Goal: Transaction & Acquisition: Purchase product/service

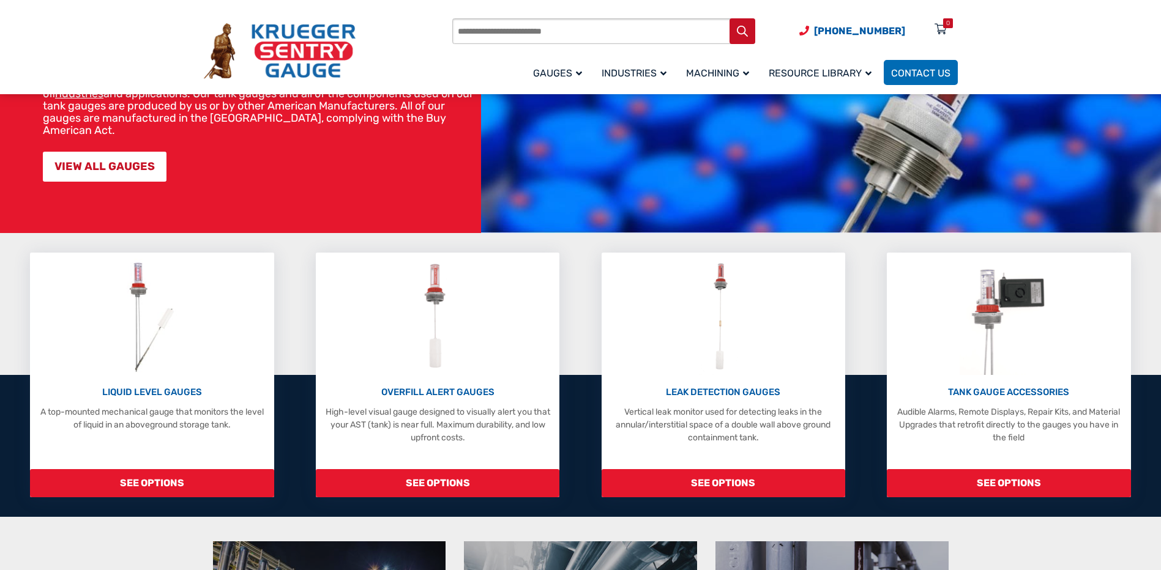
scroll to position [184, 0]
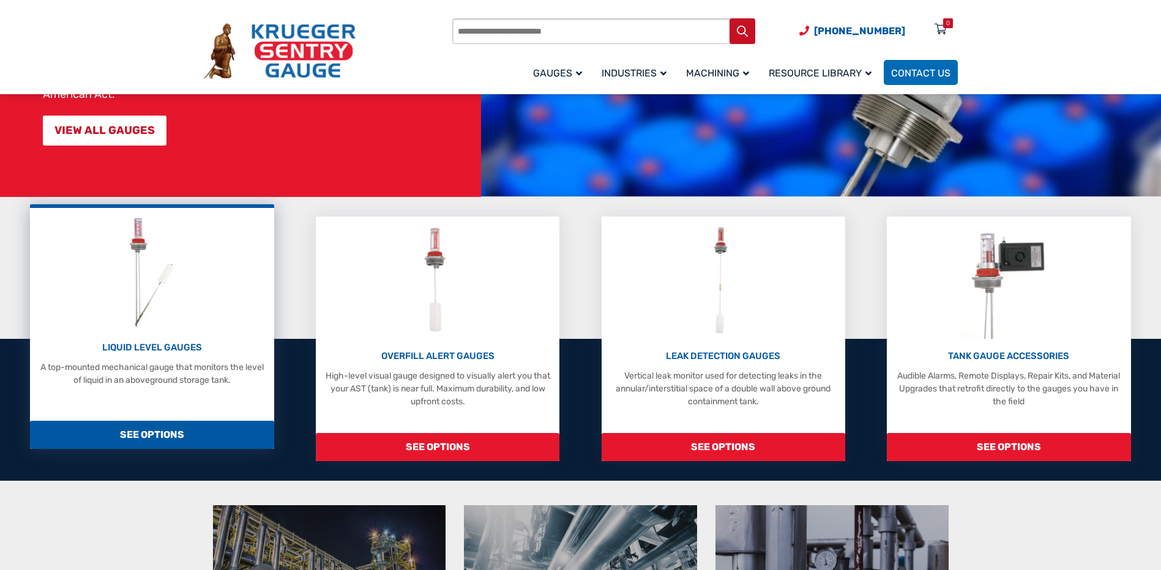
click at [162, 447] on span "SEE OPTIONS" at bounding box center [152, 435] width 244 height 28
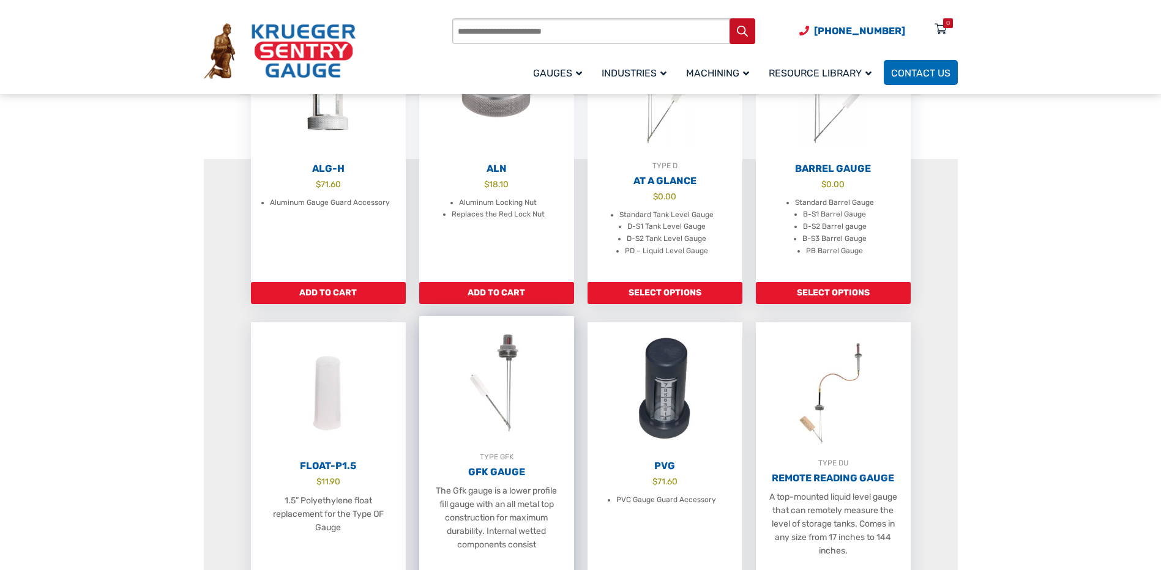
scroll to position [367, 0]
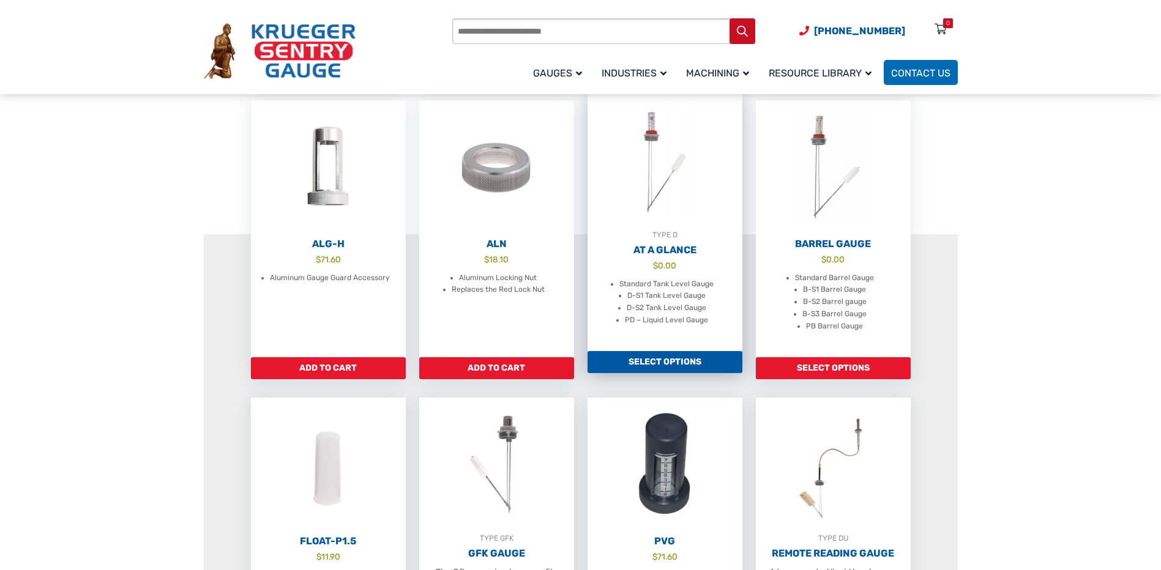
click at [708, 373] on link "Select options" at bounding box center [665, 362] width 155 height 22
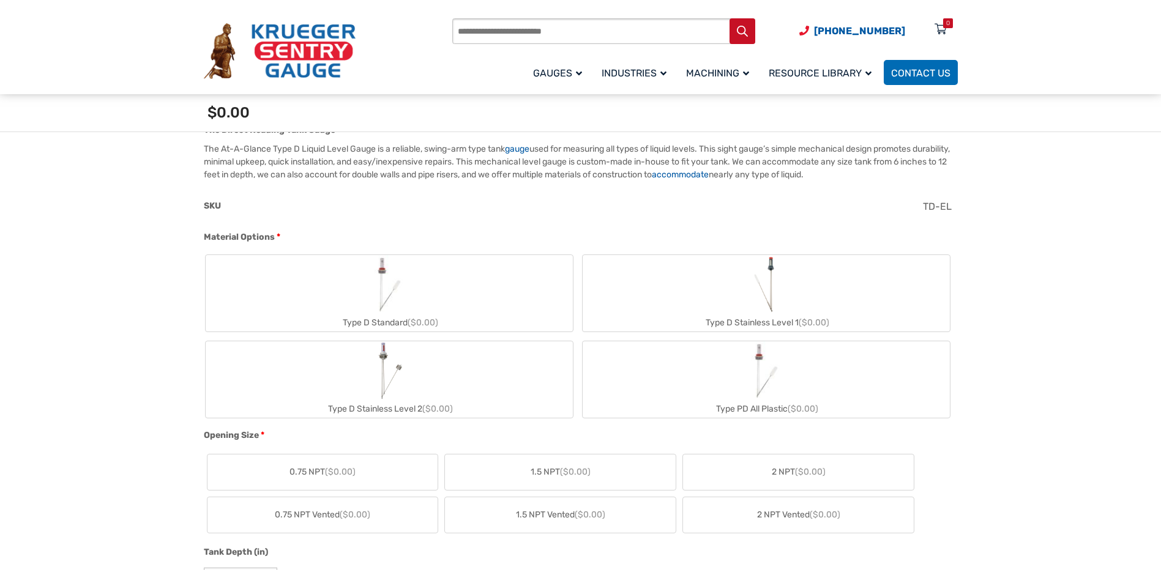
scroll to position [367, 0]
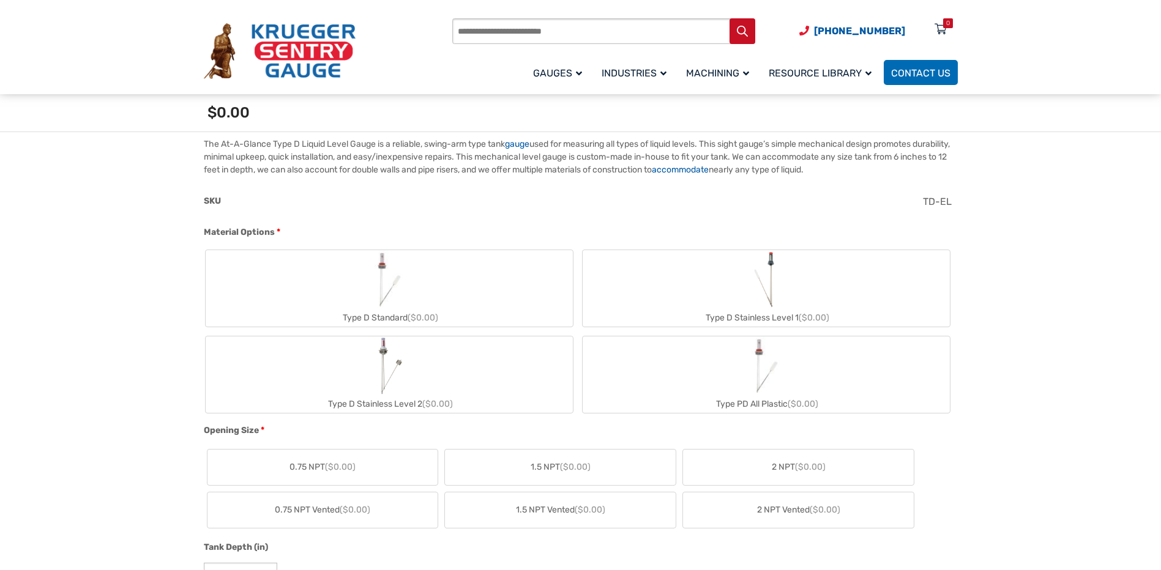
click at [806, 465] on span "($0.00)" at bounding box center [810, 467] width 31 height 10
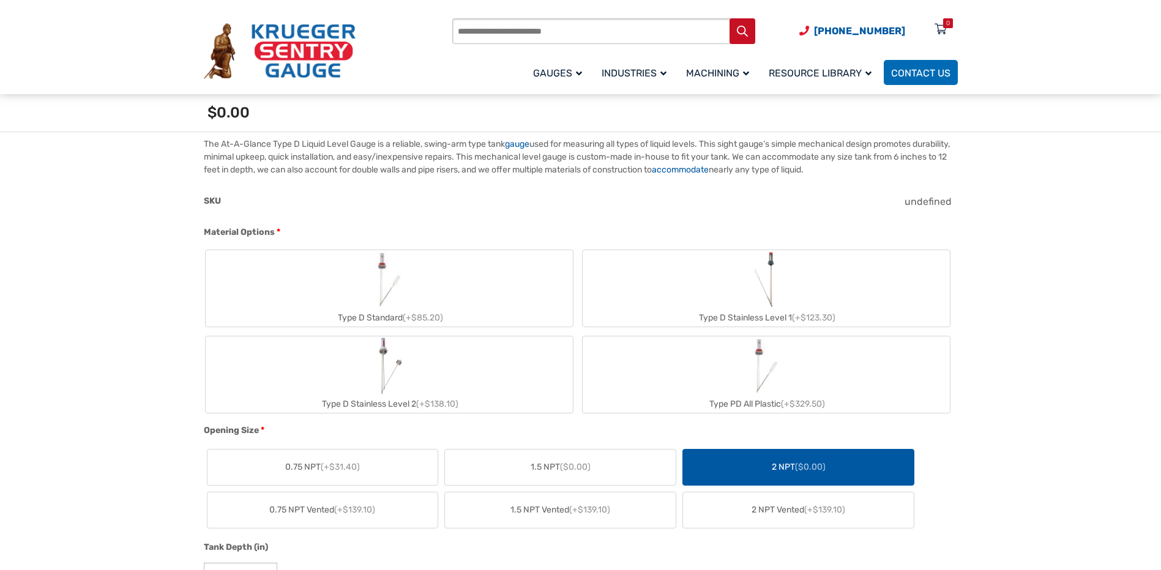
click at [414, 319] on span "(+$85.20)" at bounding box center [423, 318] width 40 height 10
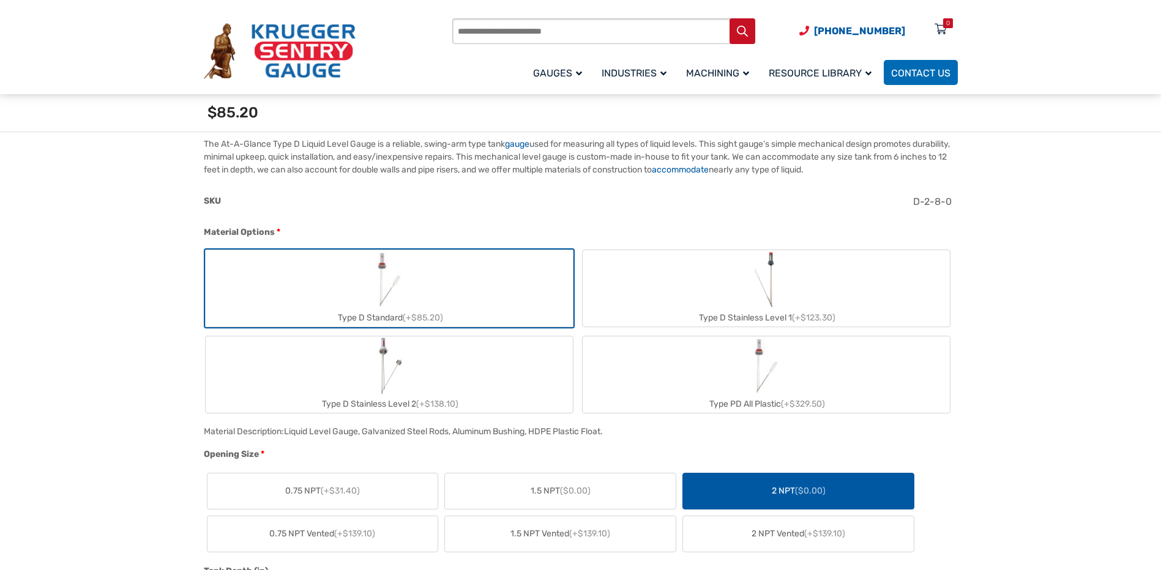
click at [777, 486] on span "2 NPT ($0.00)" at bounding box center [799, 491] width 54 height 13
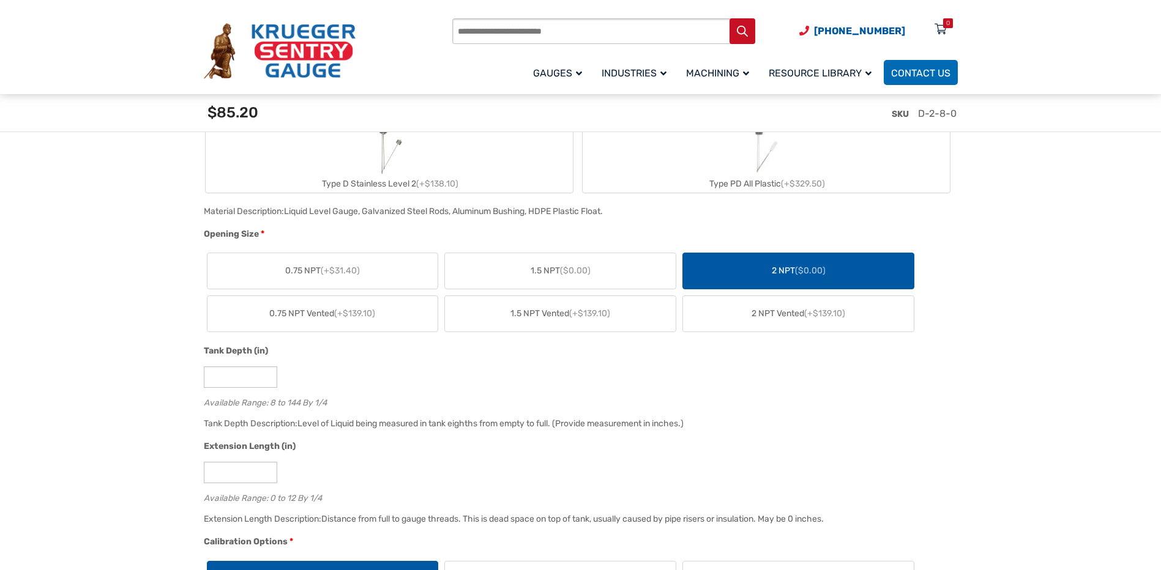
scroll to position [612, 0]
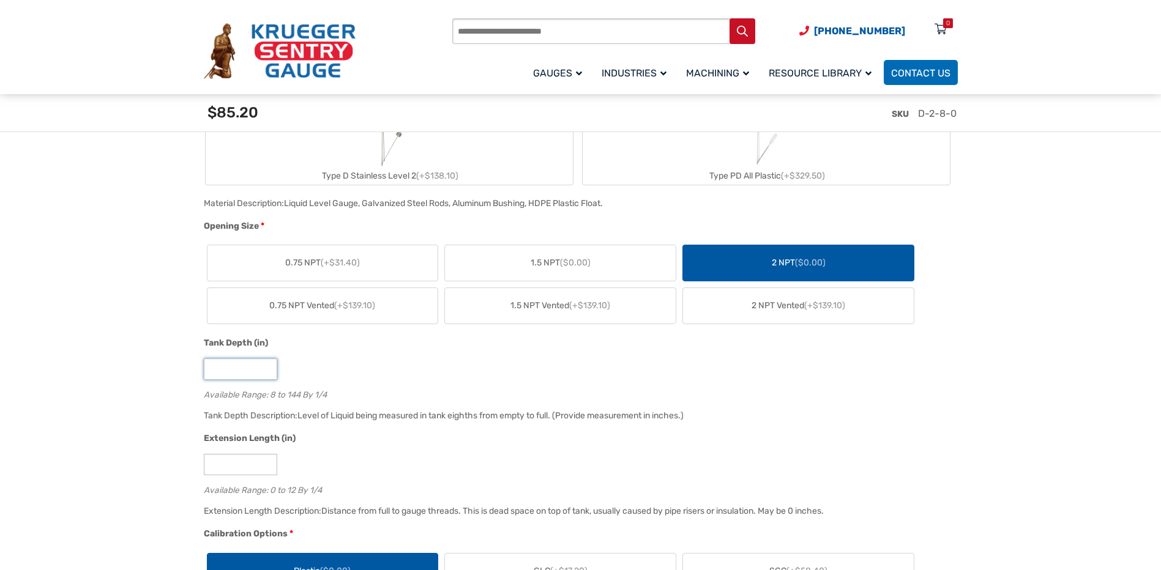
click at [212, 373] on input "*" at bounding box center [240, 369] width 73 height 21
drag, startPoint x: 214, startPoint y: 371, endPoint x: 208, endPoint y: 368, distance: 6.6
click at [208, 368] on input "*" at bounding box center [240, 369] width 73 height 21
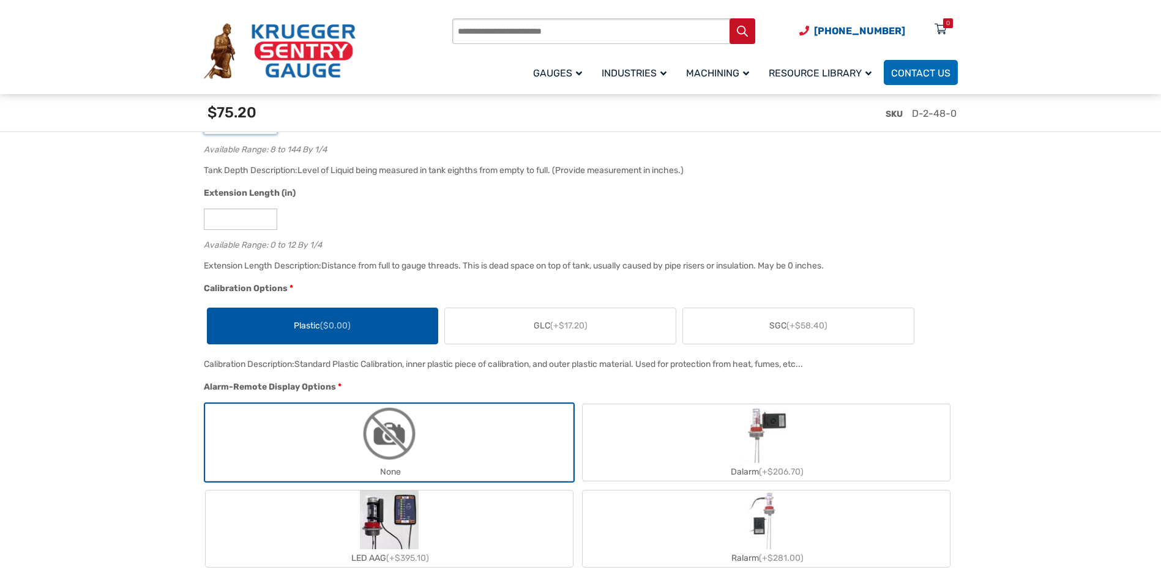
scroll to position [918, 0]
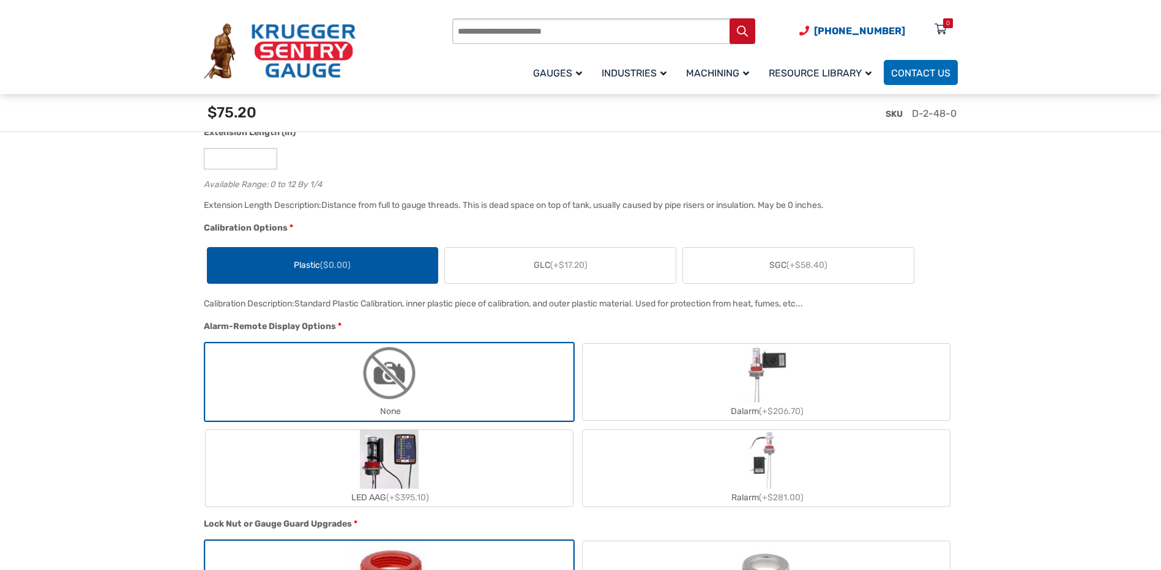
type input "**"
click at [356, 276] on label "Plastic ($0.00)" at bounding box center [322, 265] width 231 height 35
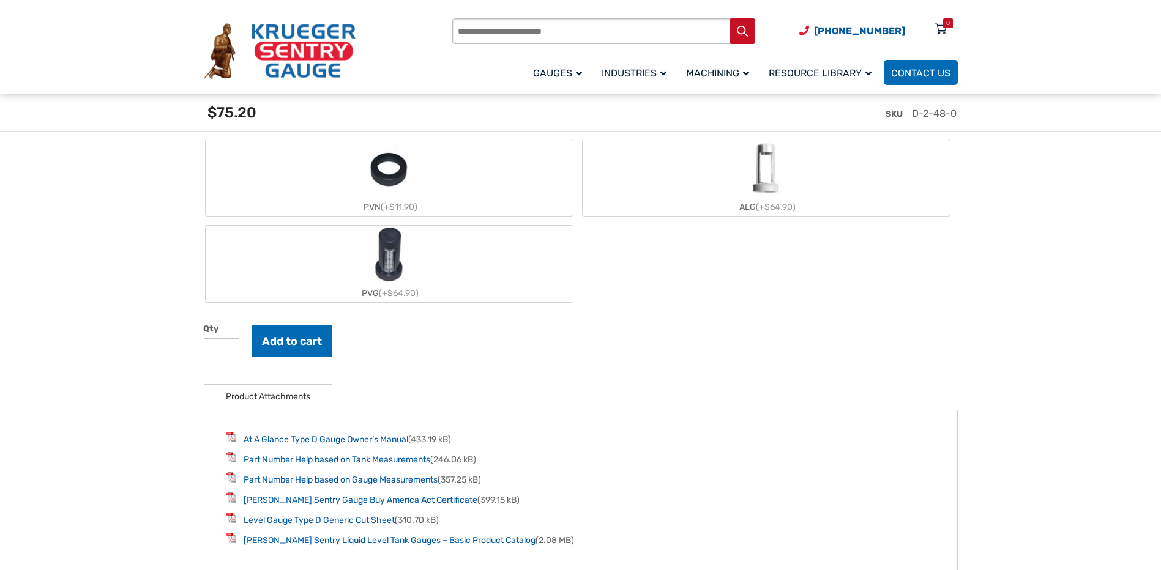
scroll to position [1408, 0]
click at [348, 444] on link "At A Glance Type D Gauge Owner’s Manual" at bounding box center [326, 438] width 165 height 10
